Goal: Task Accomplishment & Management: Complete application form

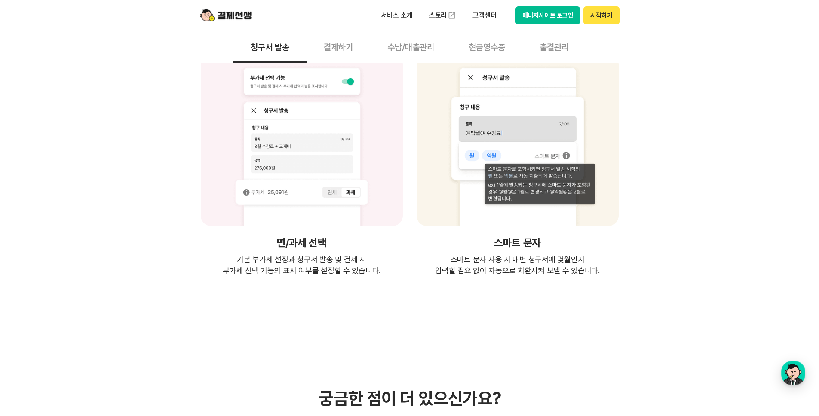
scroll to position [1434, 0]
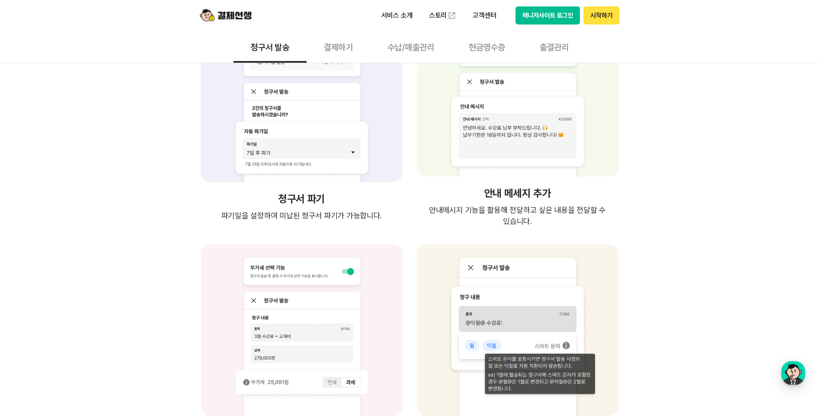
click at [232, 15] on img at bounding box center [226, 15] width 52 height 16
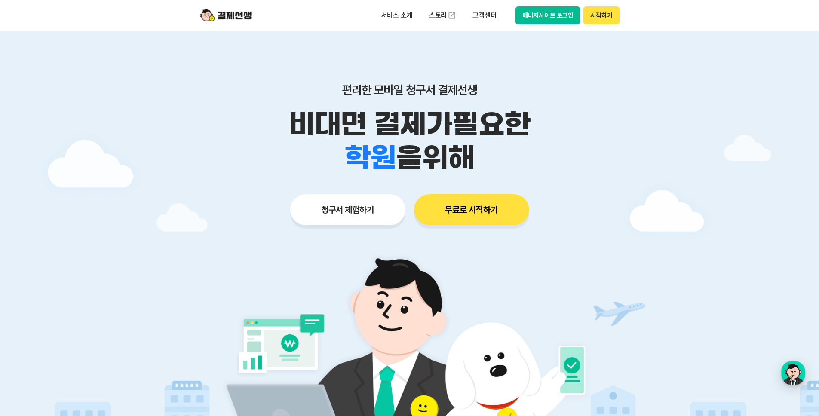
click at [237, 20] on img at bounding box center [226, 15] width 52 height 16
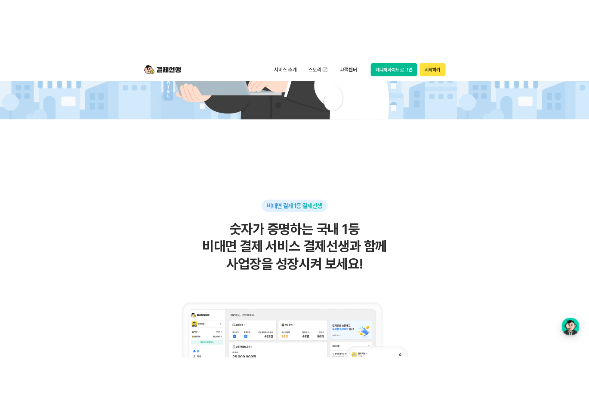
scroll to position [398, 0]
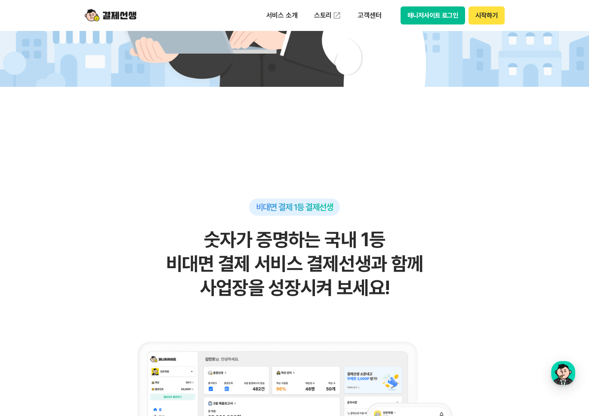
click at [316, 214] on div "비대면 결제 1등 결제선생" at bounding box center [294, 207] width 91 height 17
click at [300, 210] on span "비대면 결제 1등 결제선생" at bounding box center [294, 207] width 77 height 10
drag, startPoint x: 675, startPoint y: 31, endPoint x: 445, endPoint y: 210, distance: 292.0
click at [445, 210] on div "비대면 결제 1등 결제선생 숫자가 증명하는 국내 1등 비대면 결제 서비스 결제선생과 함께 사업장을 성장시켜 보세요!" at bounding box center [294, 401] width 421 height 404
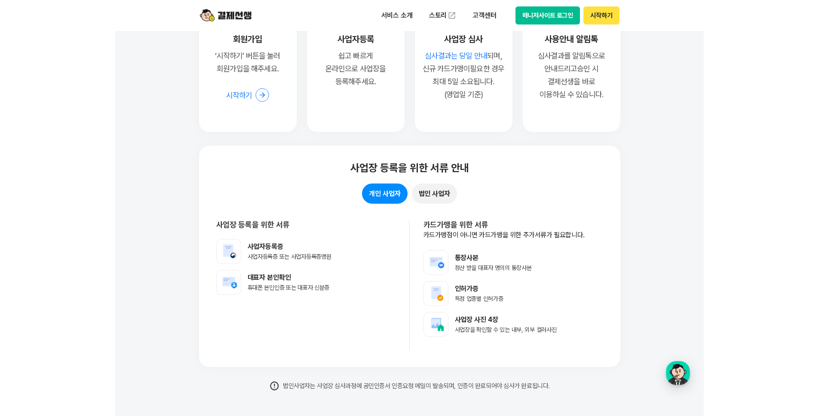
scroll to position [6695, 0]
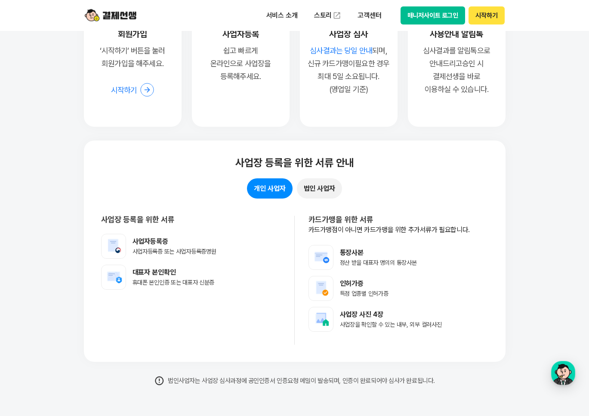
click at [322, 194] on button "법인 사업자" at bounding box center [319, 188] width 45 height 20
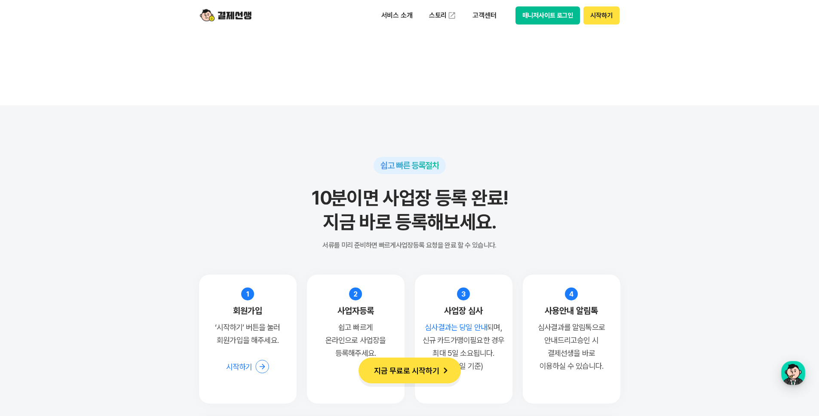
scroll to position [6462, 0]
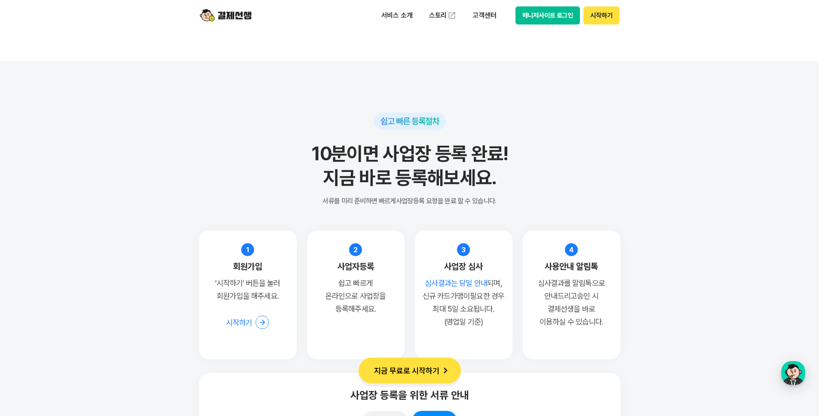
click at [675, 166] on section "쉽고 빠른 등록절차 10분이면 사업장 등록 완료! 지금 바로 등록해보세요. 서류를 미리 준비하면 빠르게 사업장등록 요청을 완료 할 수 있습니다…" at bounding box center [409, 365] width 819 height 609
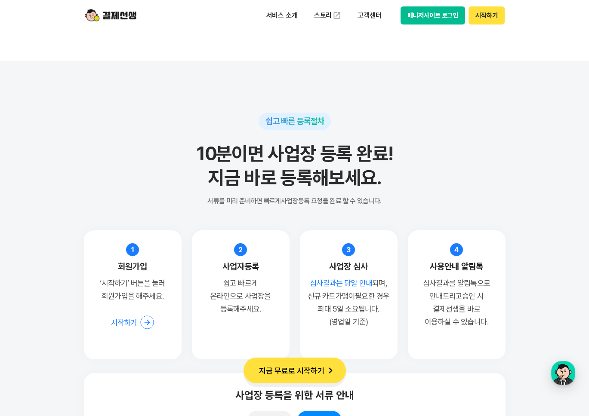
click at [356, 200] on p "서류를 미리 준비하면 빠르게 사업장등록 요청을 완료 할 수 있습니다." at bounding box center [294, 201] width 421 height 7
click at [351, 199] on p "서류를 미리 준비하면 빠르게 사업장등록 요청을 완료 할 수 있습니다." at bounding box center [294, 201] width 421 height 7
click at [355, 202] on p "서류를 미리 준비하면 빠르게 사업장등록 요청을 완료 할 수 있습니다." at bounding box center [294, 201] width 421 height 7
click at [365, 201] on p "서류를 미리 준비하면 빠르게 사업장등록 요청을 완료 할 수 있습니다." at bounding box center [294, 201] width 421 height 7
click at [342, 201] on p "서류를 미리 준비하면 빠르게 사업장등록 요청을 완료 할 수 있습니다." at bounding box center [294, 201] width 421 height 7
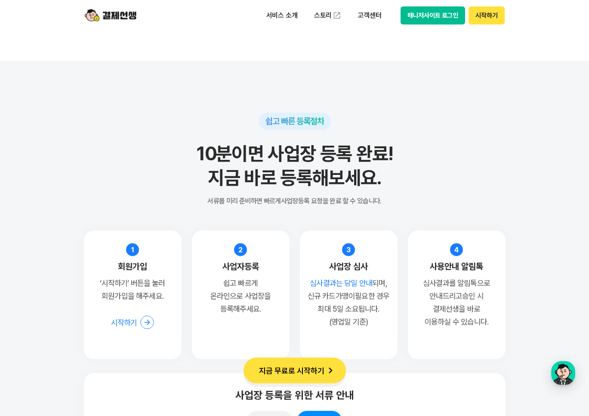
click at [336, 202] on p "서류를 미리 준비하면 빠르게 사업장등록 요청을 완료 할 수 있습니다." at bounding box center [294, 201] width 421 height 7
click at [334, 202] on p "서류를 미리 준비하면 빠르게 사업장등록 요청을 완료 할 수 있습니다." at bounding box center [294, 201] width 421 height 7
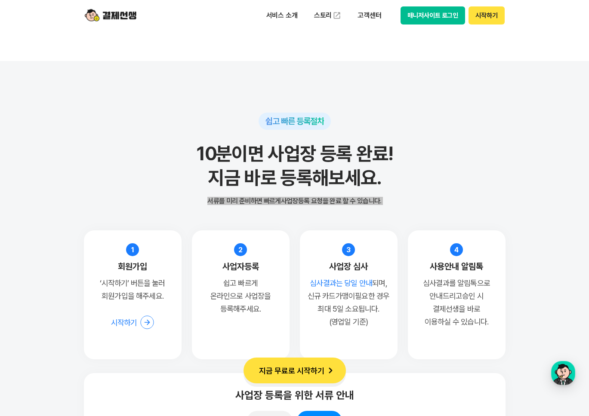
click at [334, 202] on p "서류를 미리 준비하면 빠르게 사업장등록 요청을 완료 할 수 있습니다." at bounding box center [294, 201] width 421 height 7
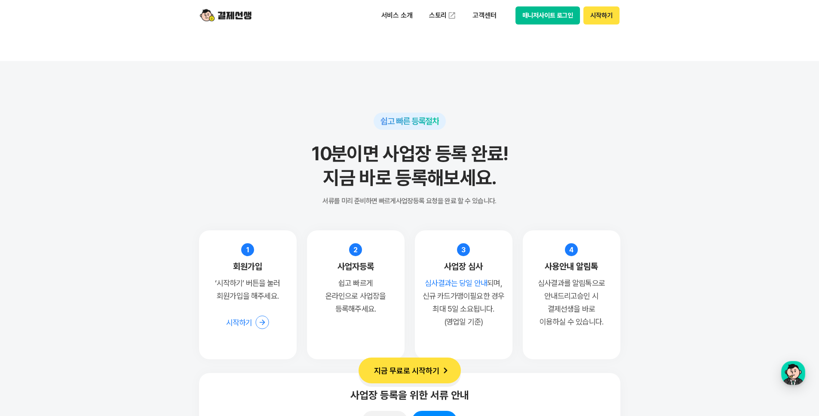
click at [451, 304] on p "심사결과는 당일 안내 되며, 신규 카드가맹이 필요한 경우 최대 5일 소요됩니다. (영업일 기준)" at bounding box center [464, 303] width 82 height 52
drag, startPoint x: 451, startPoint y: 304, endPoint x: 478, endPoint y: 295, distance: 28.6
click at [478, 295] on p "심사결과는 당일 안내 되며, 신규 카드가맹이 필요한 경우 최대 5일 소요됩니다. (영업일 기준)" at bounding box center [464, 303] width 82 height 52
click at [478, 303] on p "심사결과는 당일 안내 되며, 신규 카드가맹이 필요한 경우 최대 5일 소요됩니다. (영업일 기준)" at bounding box center [464, 303] width 82 height 52
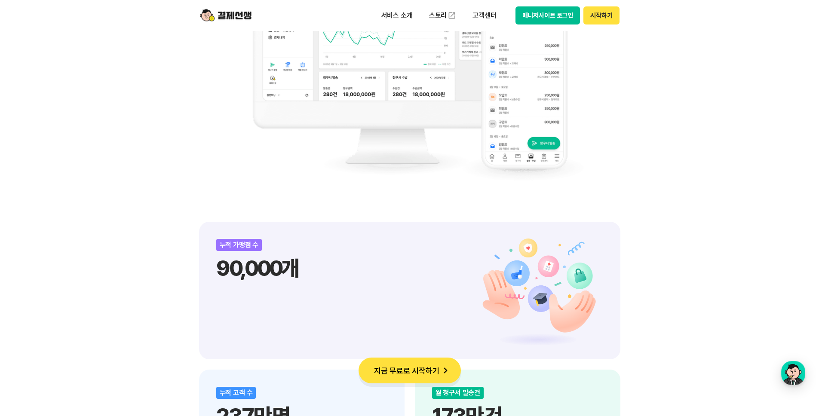
scroll to position [970, 0]
